Goal: Check status: Check status

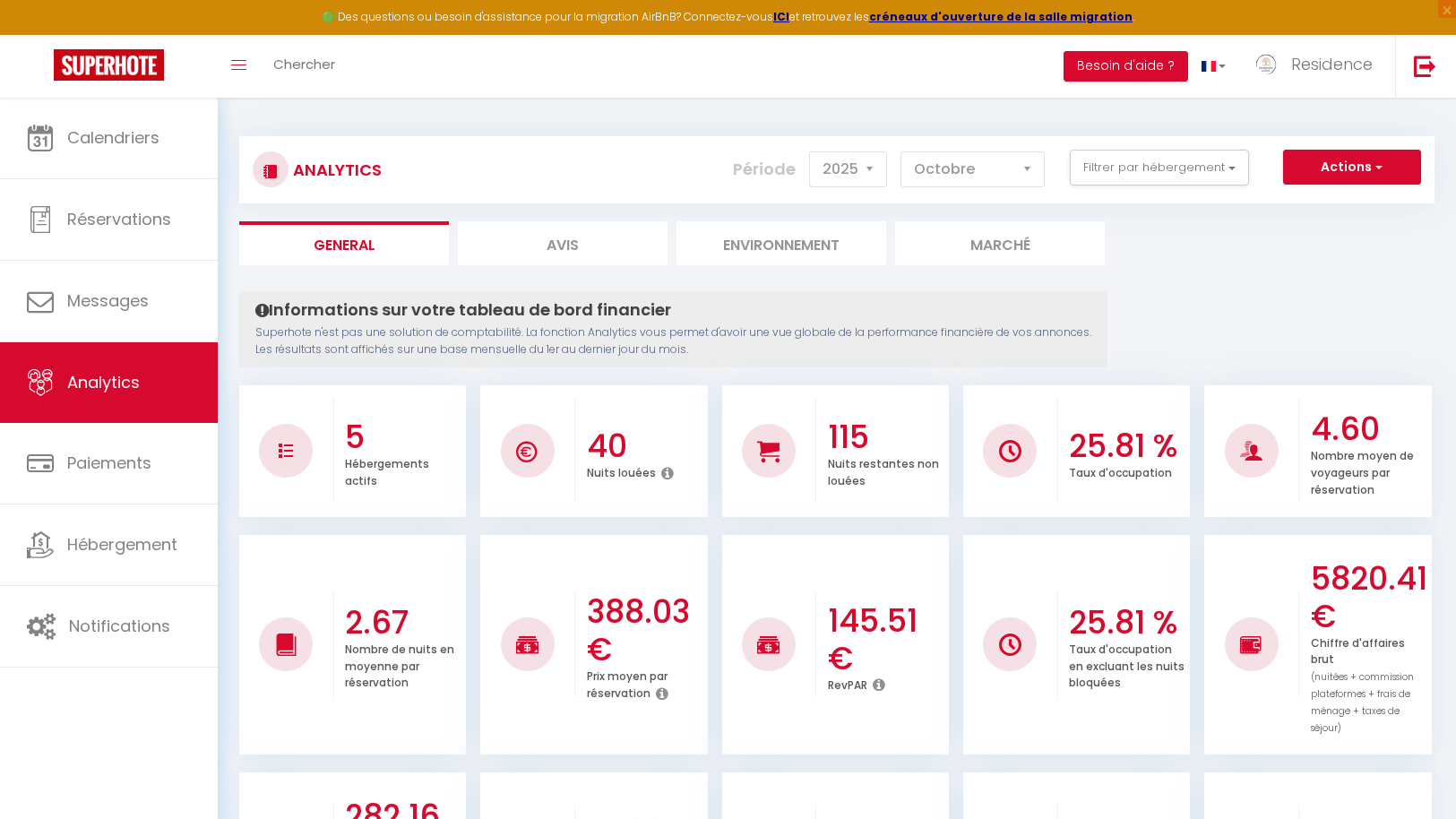
select select "2025"
select select "10"
click at [138, 220] on span "Réservations" at bounding box center [119, 218] width 104 height 23
select select "not_cancelled"
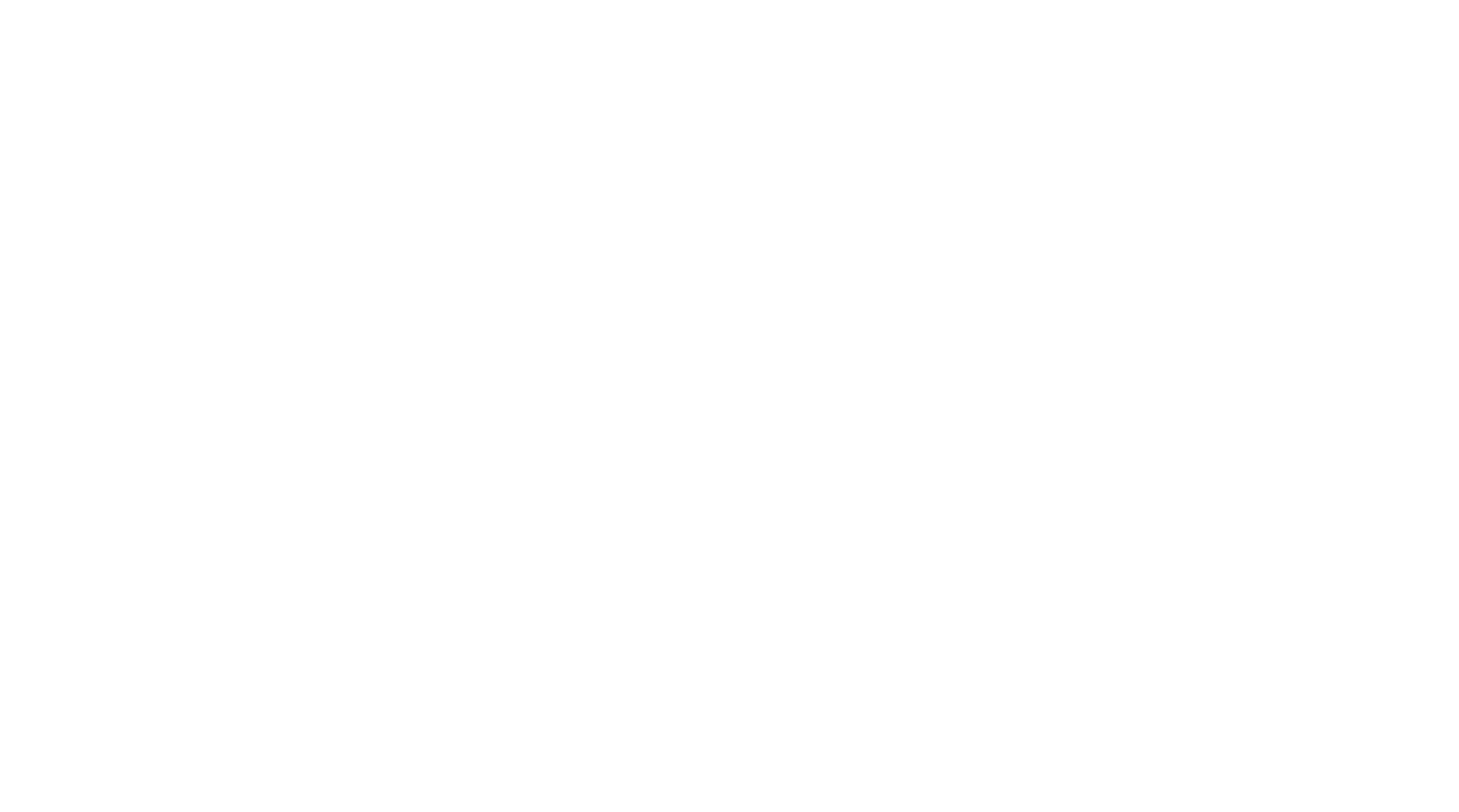
select select "not_cancelled"
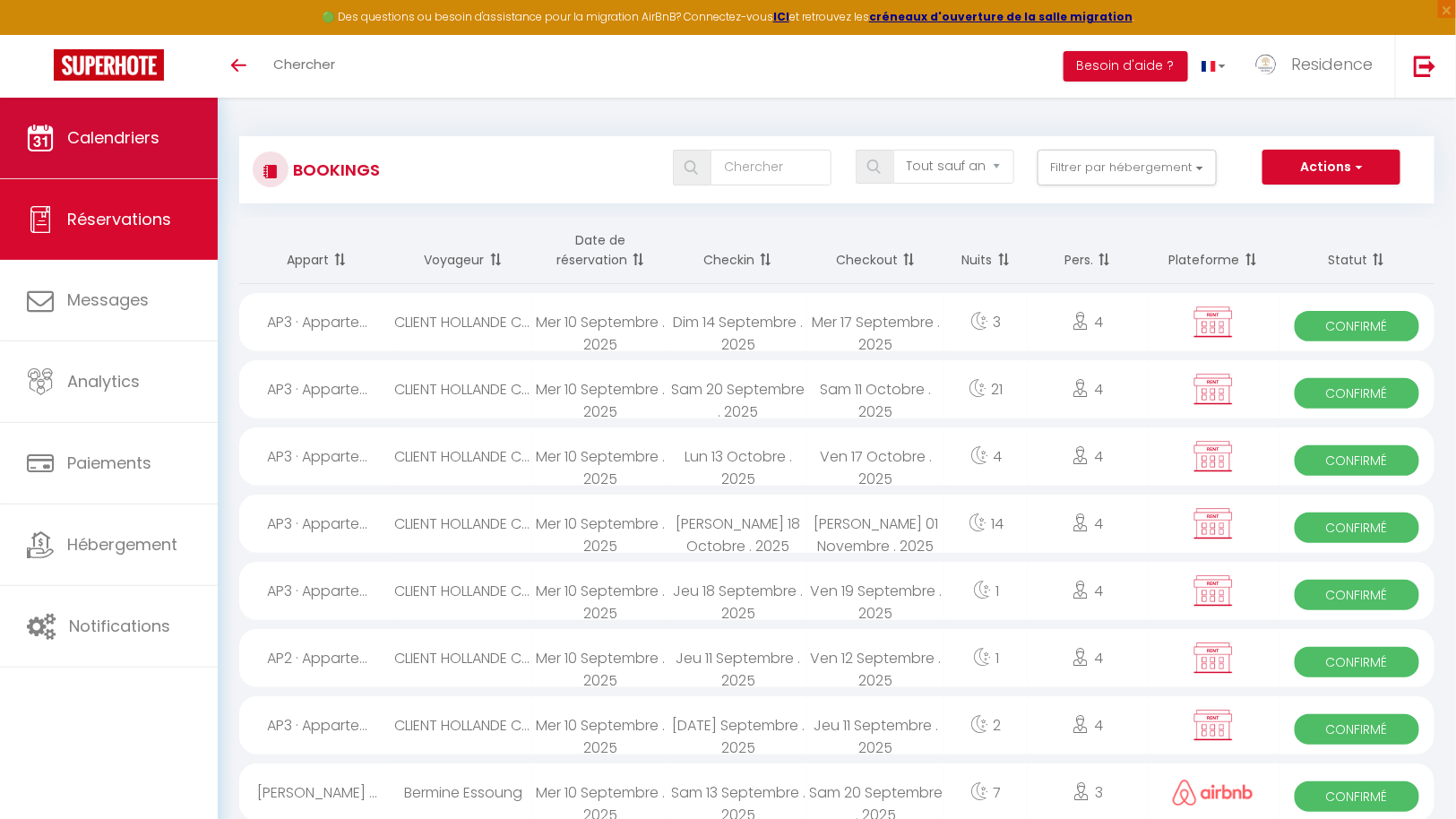
click at [136, 148] on link "Calendriers" at bounding box center [108, 137] width 217 height 81
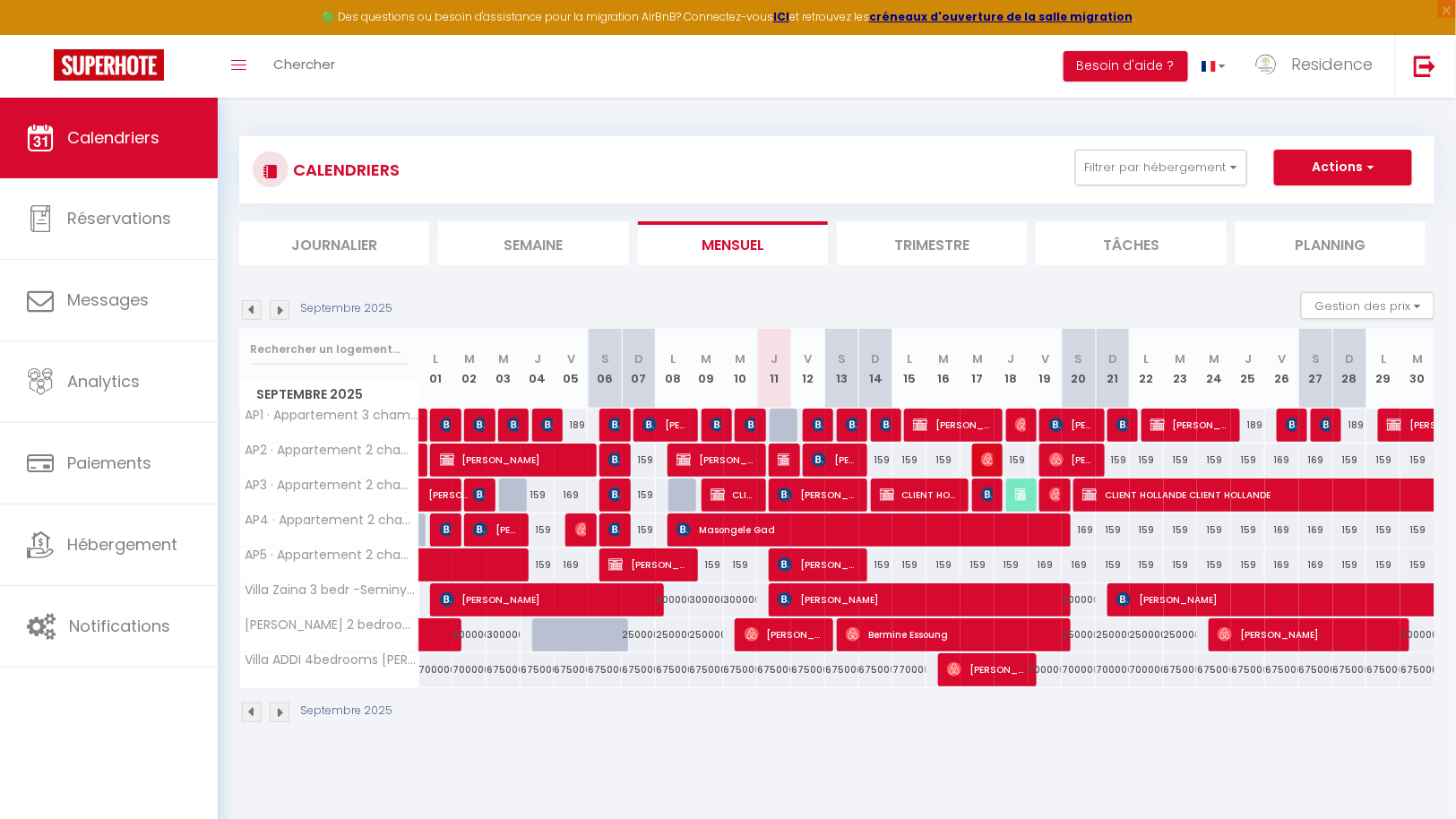
click at [283, 309] on img at bounding box center [279, 310] width 20 height 20
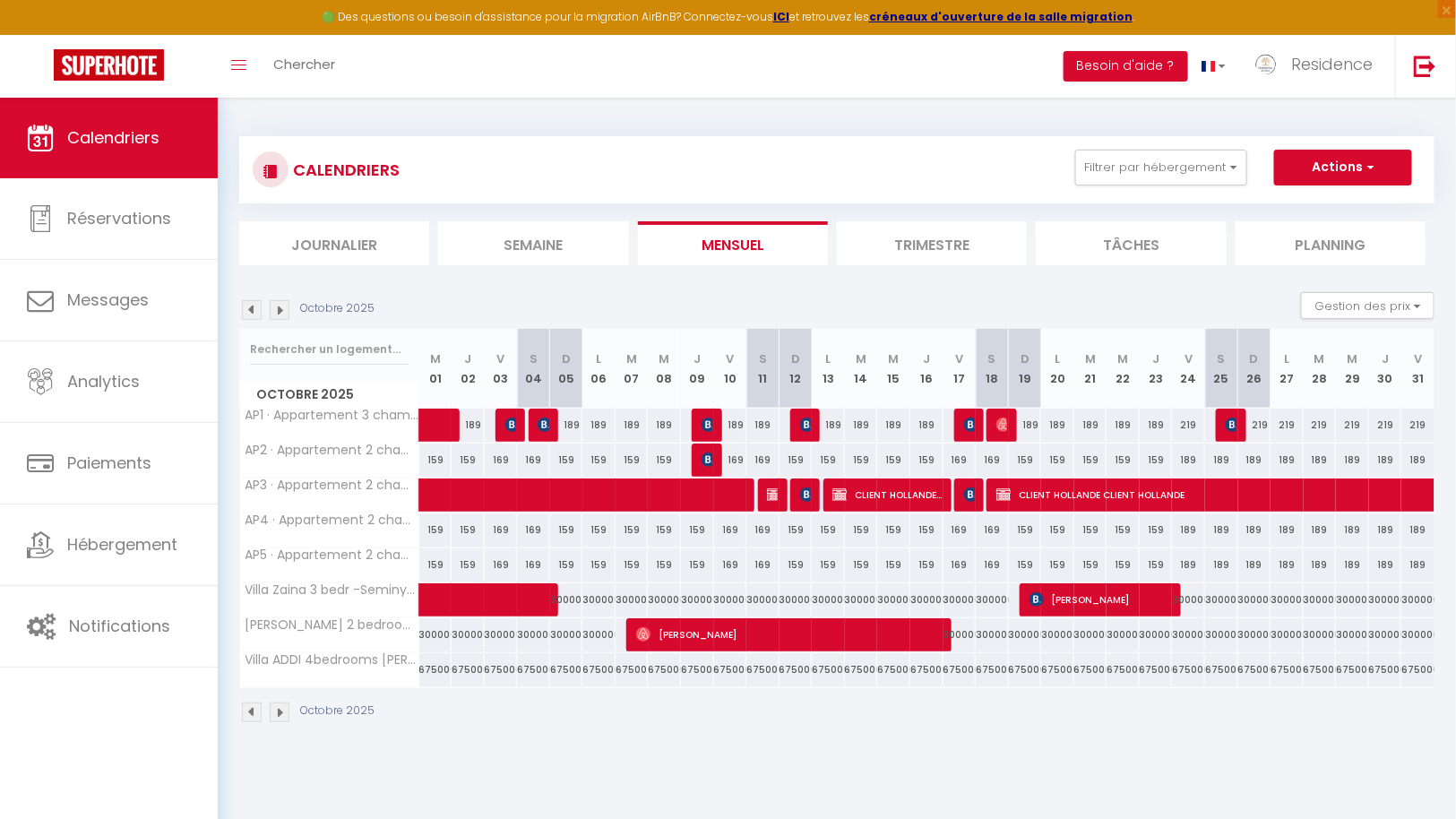
click at [283, 309] on img at bounding box center [279, 310] width 20 height 20
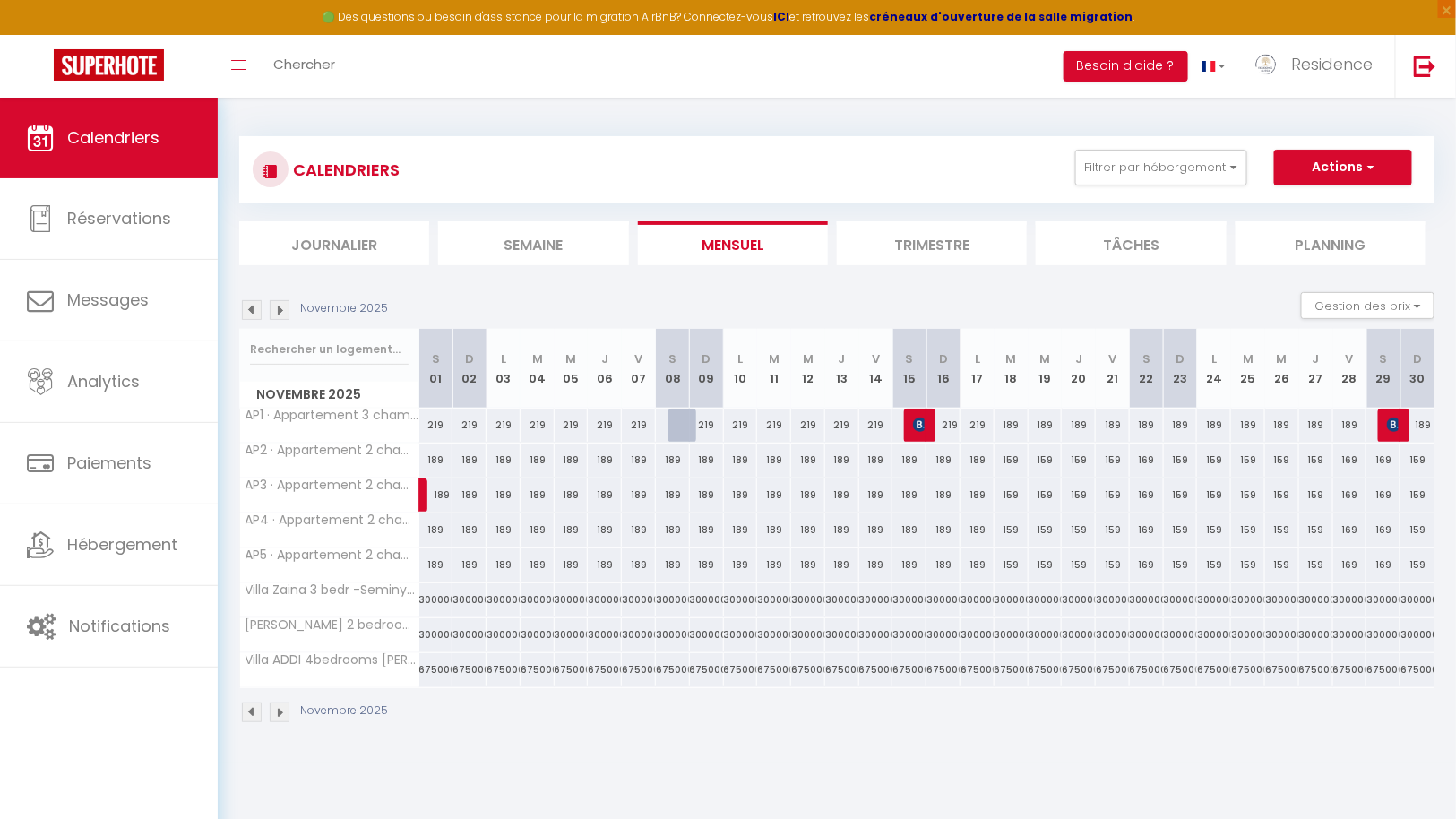
click at [283, 309] on img at bounding box center [279, 310] width 20 height 20
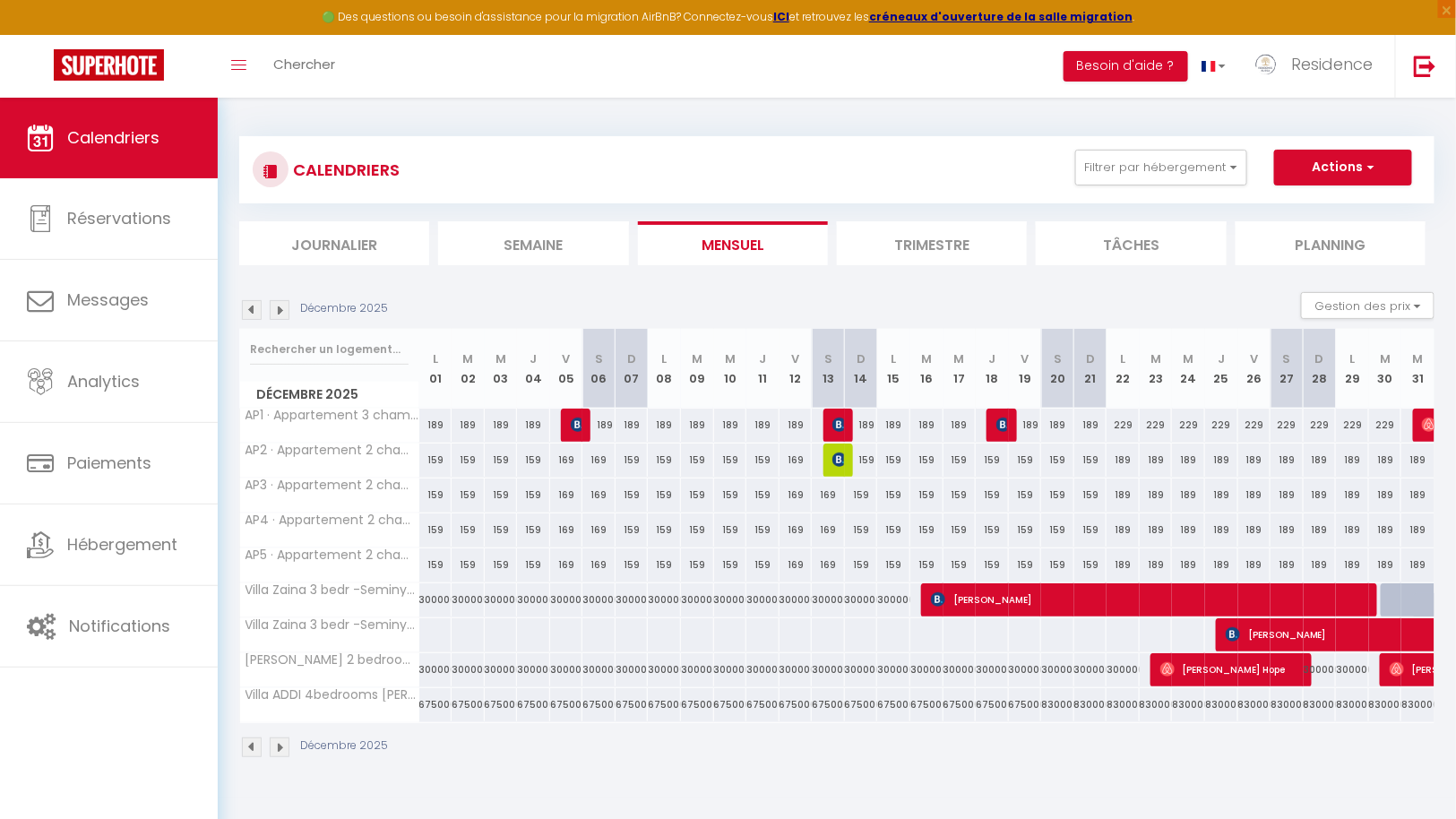
click at [283, 309] on img at bounding box center [279, 310] width 20 height 20
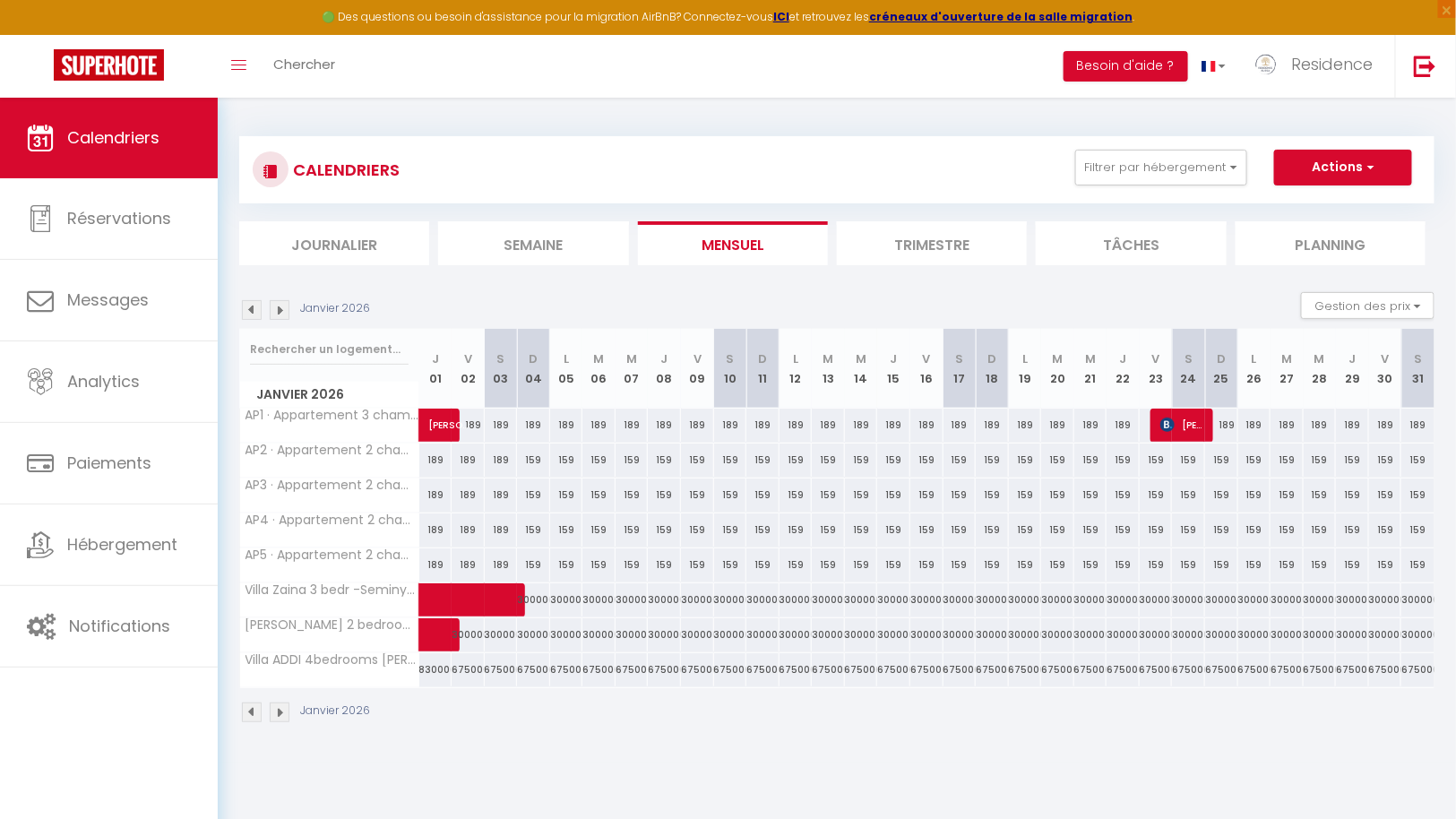
click at [283, 309] on img at bounding box center [279, 310] width 20 height 20
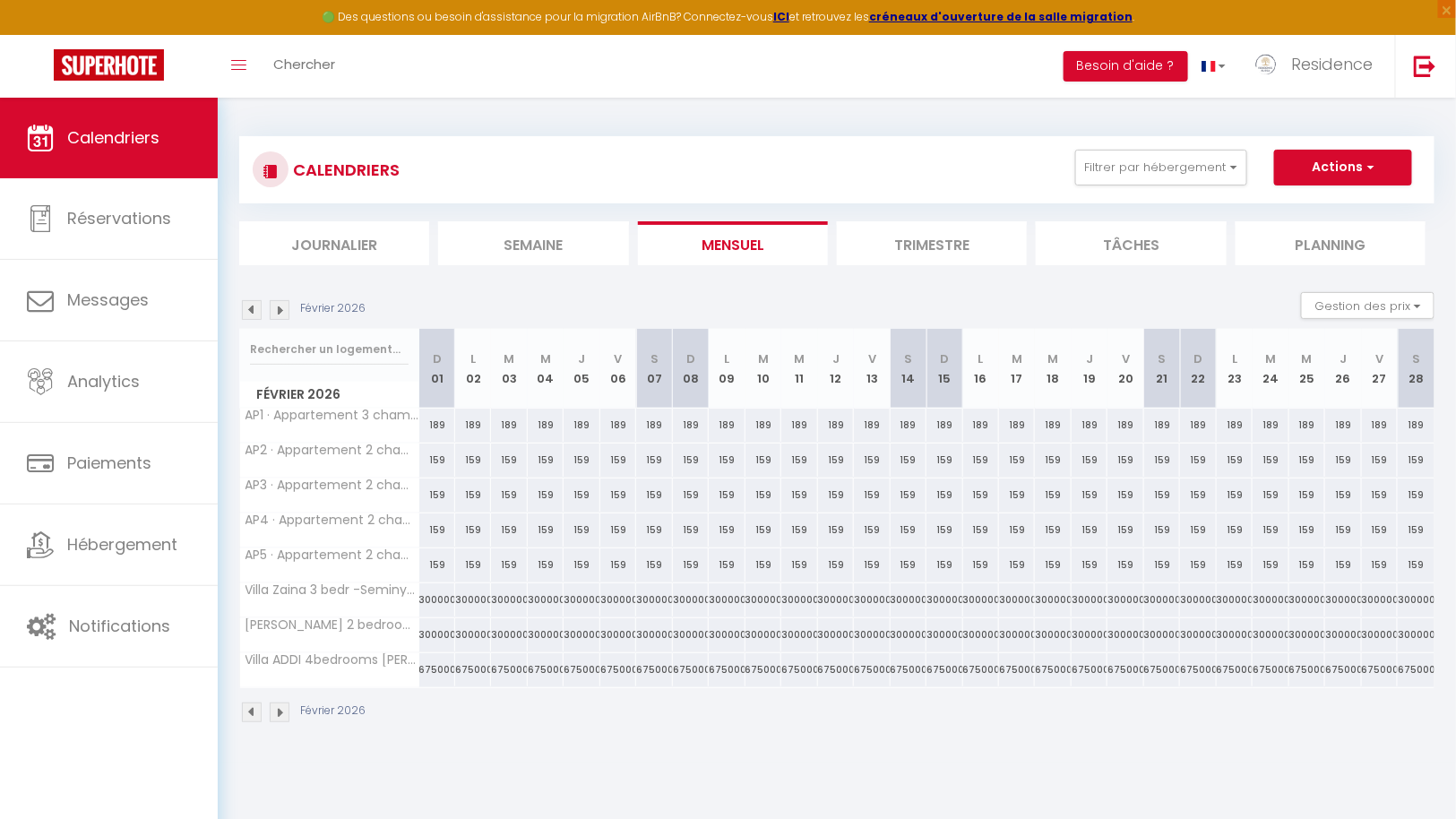
click at [283, 309] on img at bounding box center [279, 310] width 20 height 20
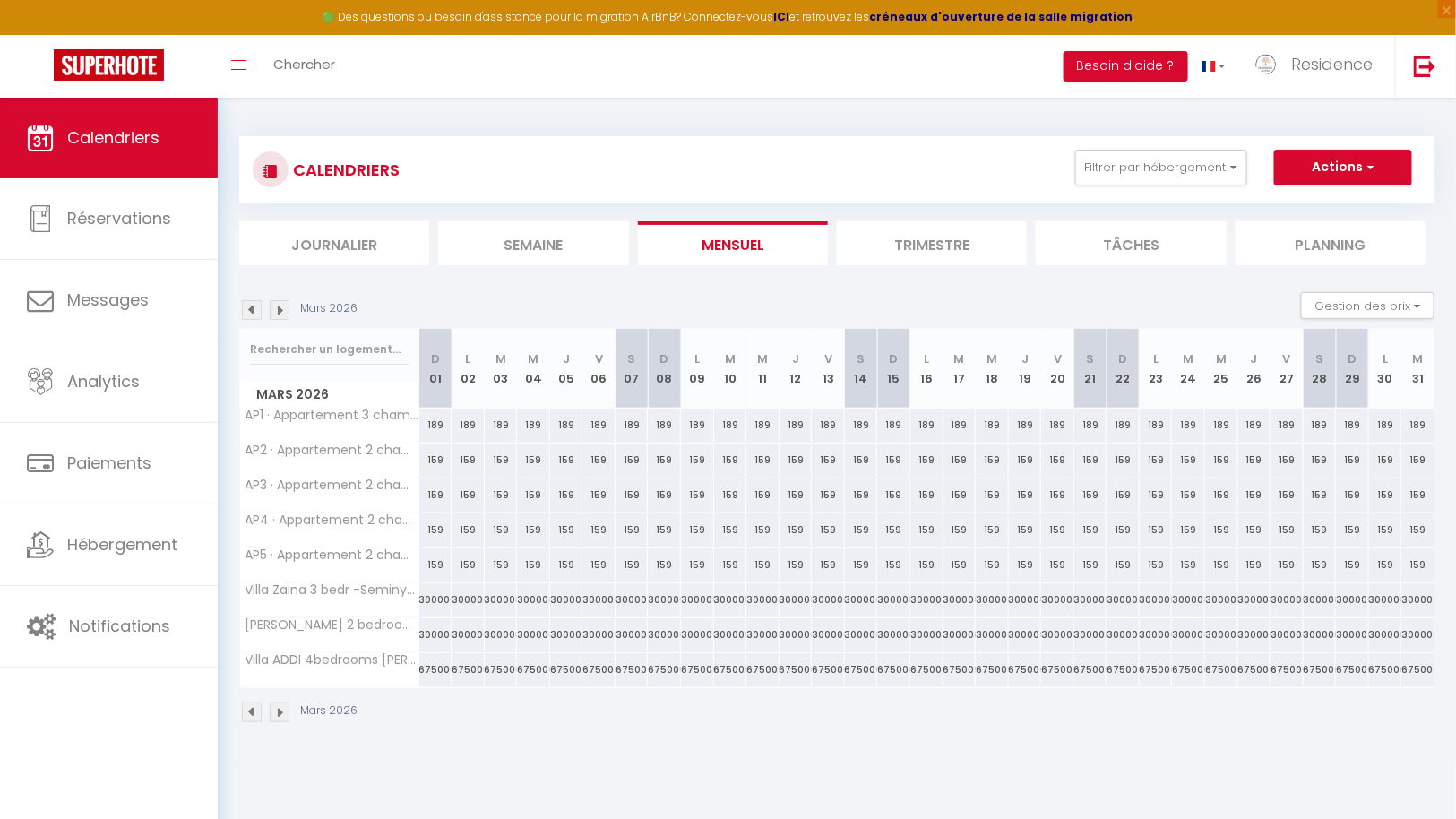
click at [283, 309] on img at bounding box center [279, 310] width 20 height 20
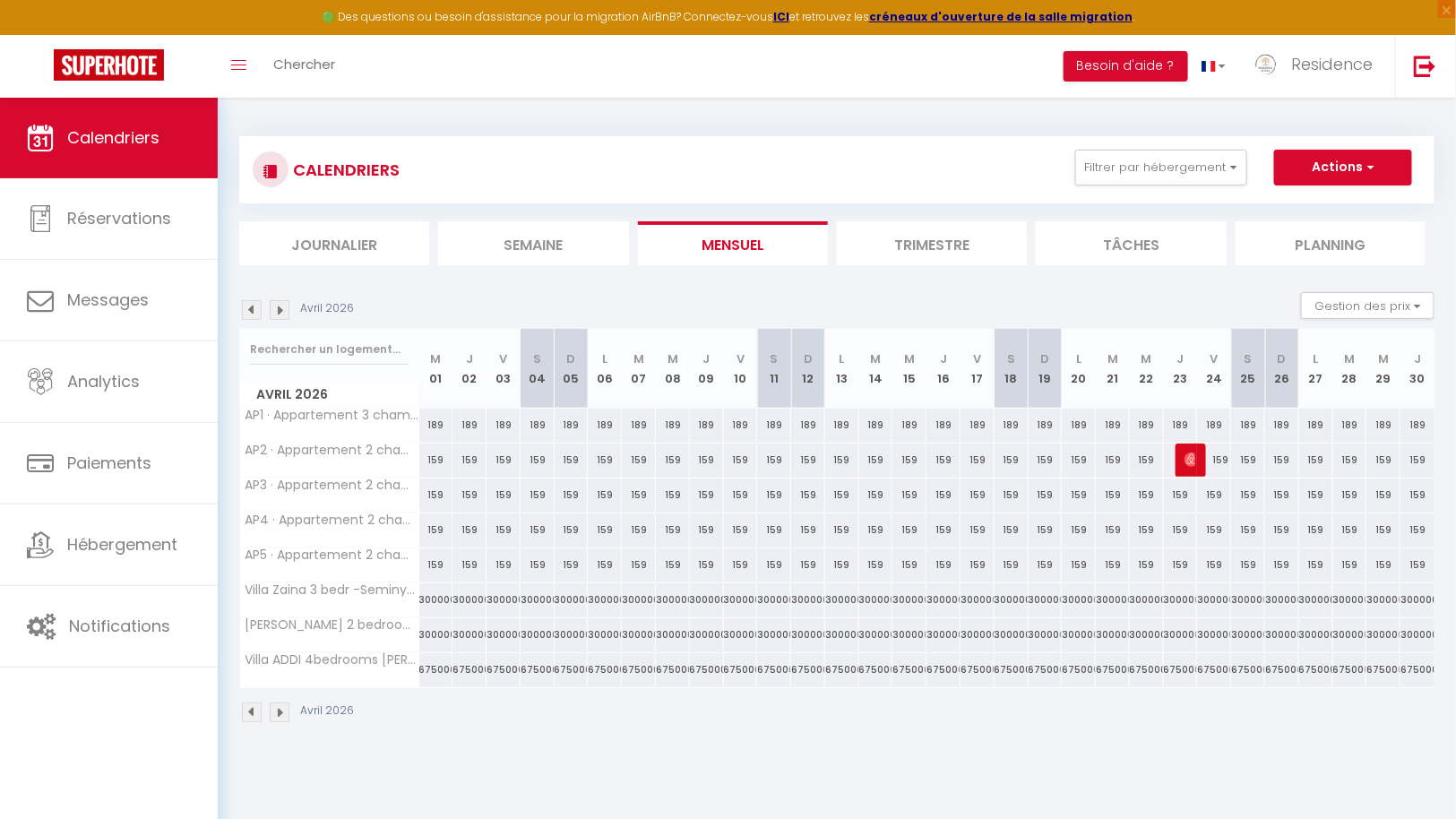
click at [283, 309] on img at bounding box center [279, 310] width 20 height 20
